Goal: Find specific page/section: Find specific page/section

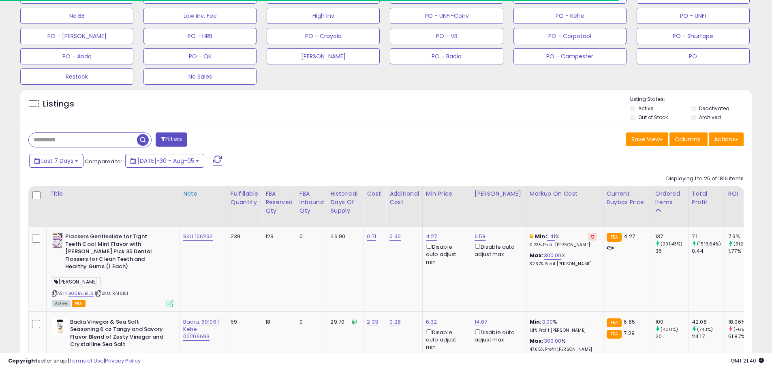
scroll to position [284, 0]
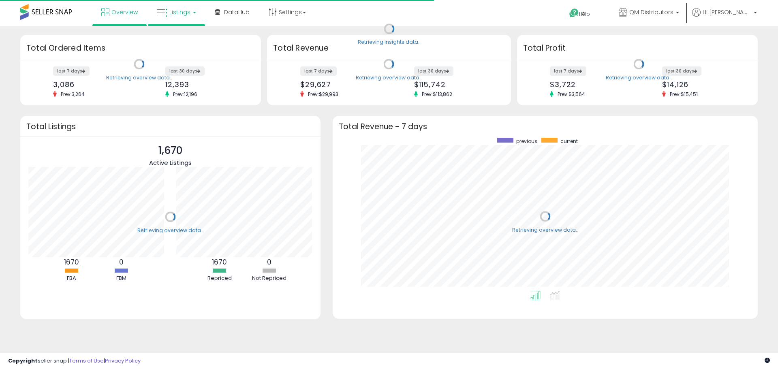
scroll to position [153, 409]
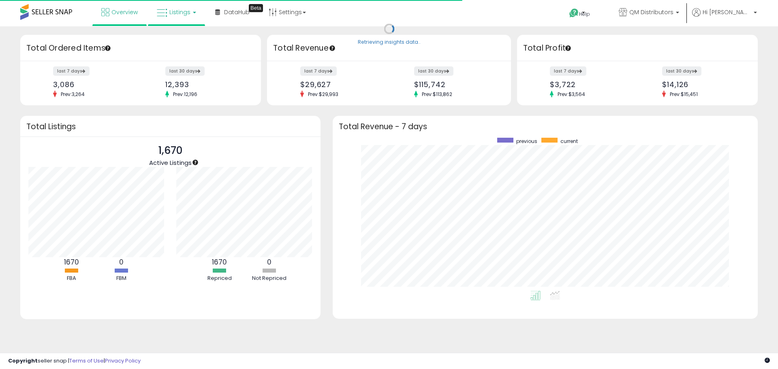
click at [181, 16] on span "Listings" at bounding box center [179, 12] width 21 height 8
click at [192, 36] on icon at bounding box center [182, 40] width 35 height 11
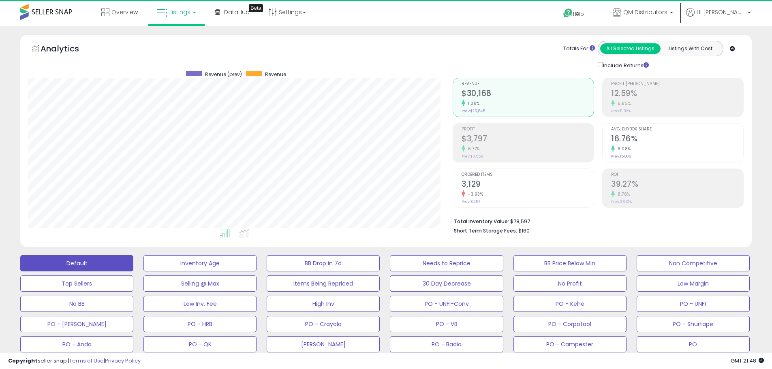
scroll to position [166, 424]
